Goal: Obtain resource: Download file/media

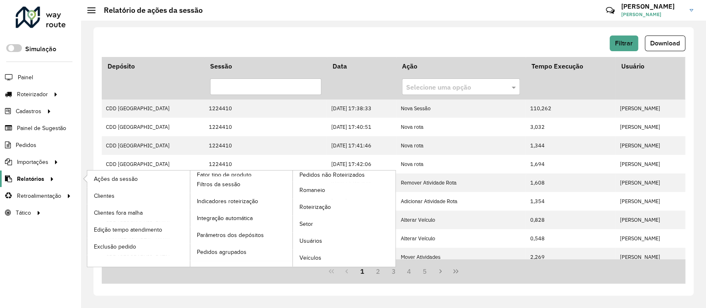
click at [47, 182] on icon at bounding box center [50, 178] width 7 height 12
click at [129, 191] on link "Clientes" at bounding box center [138, 196] width 103 height 17
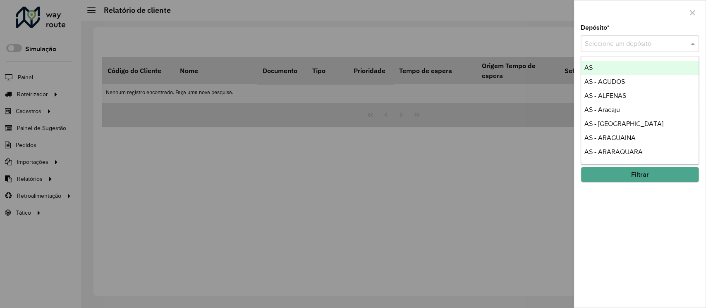
click at [642, 42] on input "text" at bounding box center [631, 44] width 93 height 10
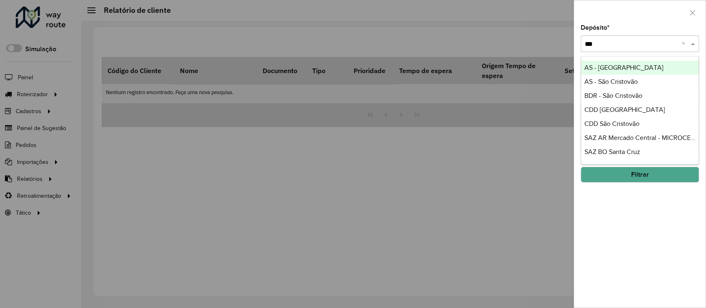
type input "****"
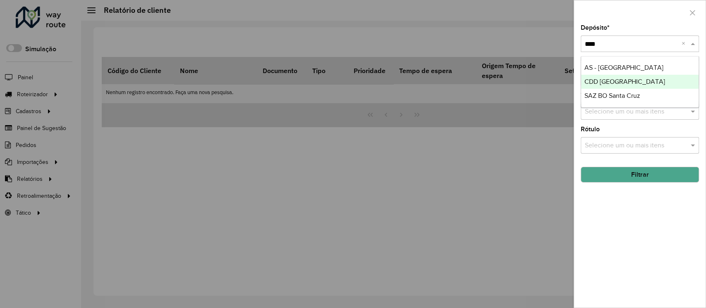
click at [642, 82] on span "CDD [GEOGRAPHIC_DATA]" at bounding box center [624, 81] width 81 height 7
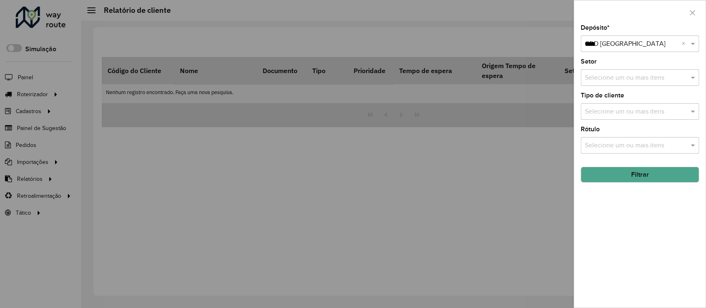
click at [645, 175] on button "Filtrar" at bounding box center [640, 175] width 118 height 16
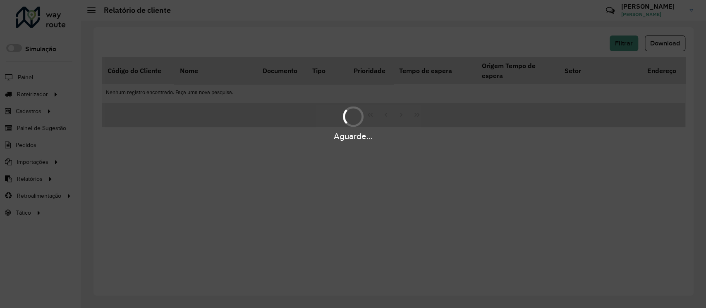
click at [645, 175] on div "Aguarde..." at bounding box center [353, 154] width 706 height 308
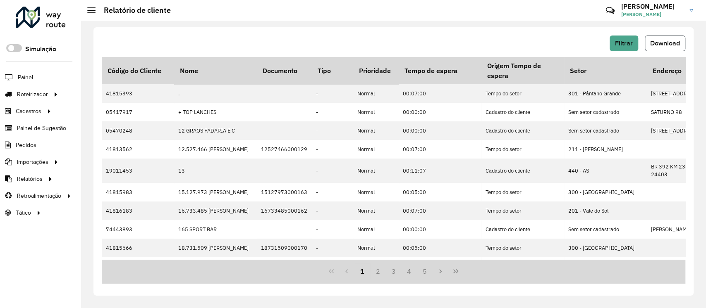
click at [666, 50] on button "Download" at bounding box center [665, 44] width 41 height 16
